Goal: Task Accomplishment & Management: Use online tool/utility

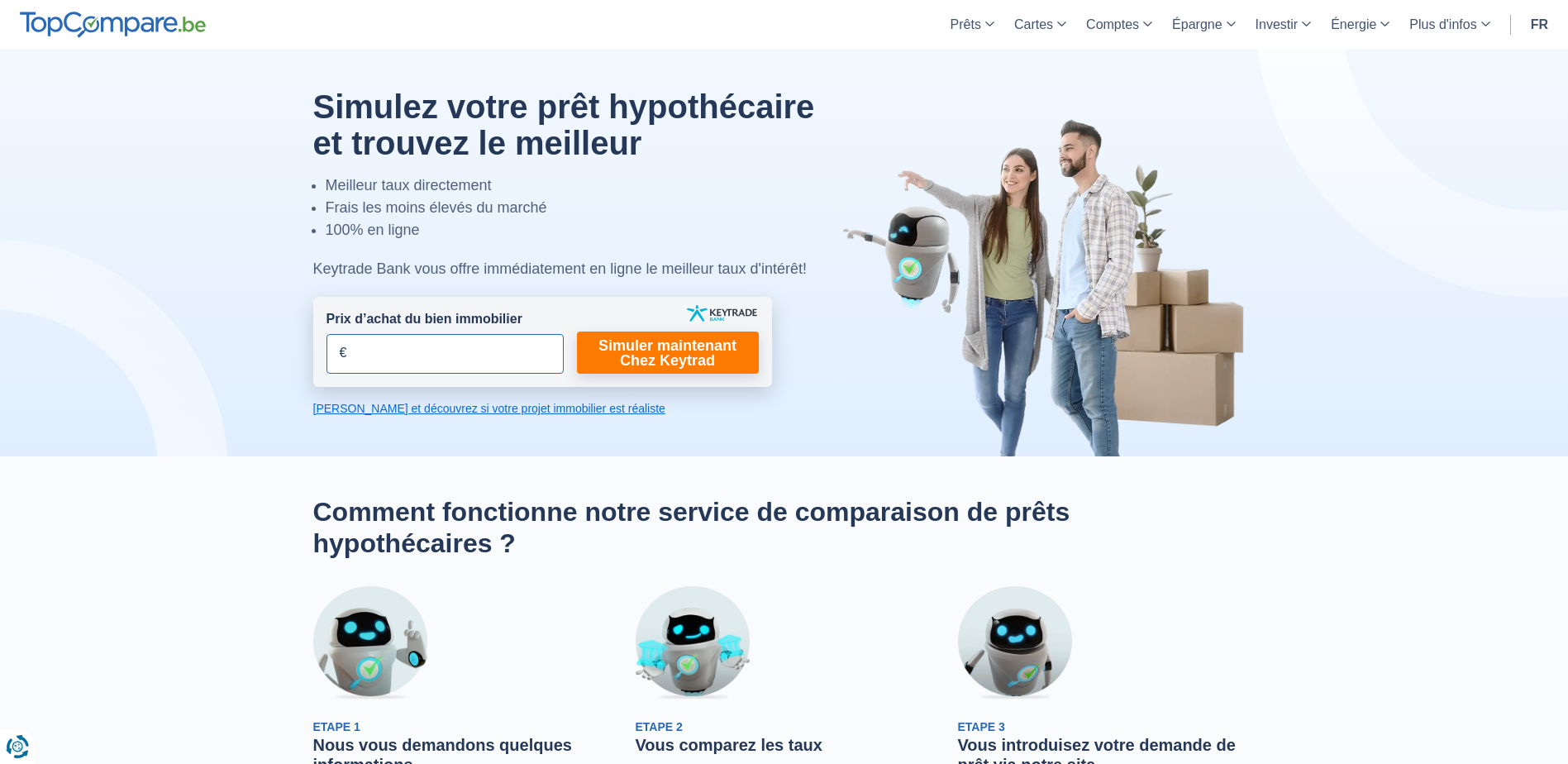
click at [404, 353] on input "Prix d’achat du bien immobilier" at bounding box center [445, 354] width 237 height 40
type input "200.000"
click at [690, 349] on link "Simuler maintenant Chez Keytrad" at bounding box center [667, 352] width 182 height 42
click at [643, 364] on link "Simuler maintenant Chez Keytrad" at bounding box center [667, 352] width 182 height 42
click at [670, 361] on link "Simuler maintenant Chez Keytrad" at bounding box center [667, 352] width 182 height 42
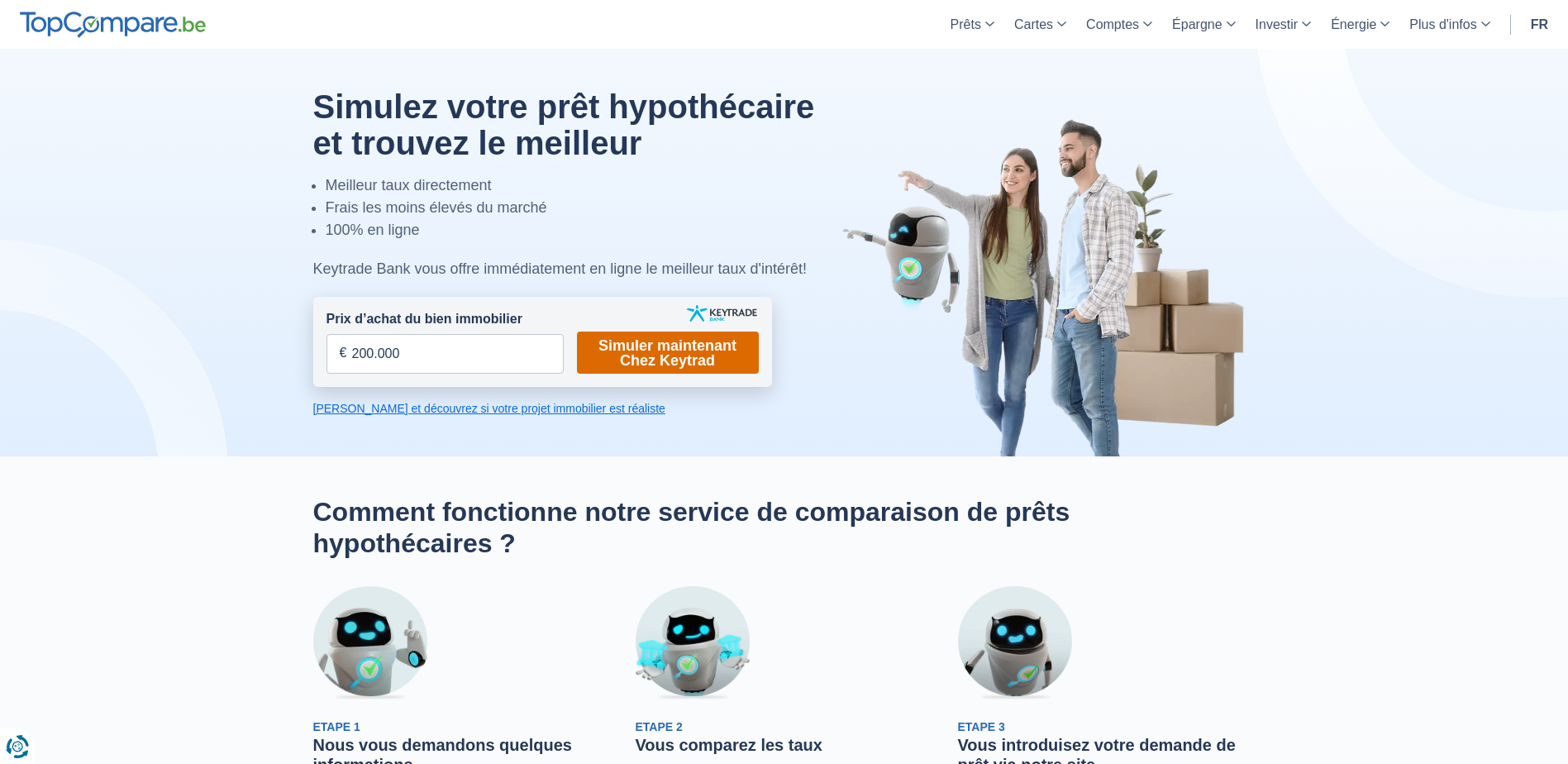
click at [694, 366] on link "Simuler maintenant Chez Keytrad" at bounding box center [667, 352] width 182 height 42
click at [696, 362] on link "Simuler maintenant Chez Keytrad" at bounding box center [667, 352] width 182 height 42
